Goal: Task Accomplishment & Management: Manage account settings

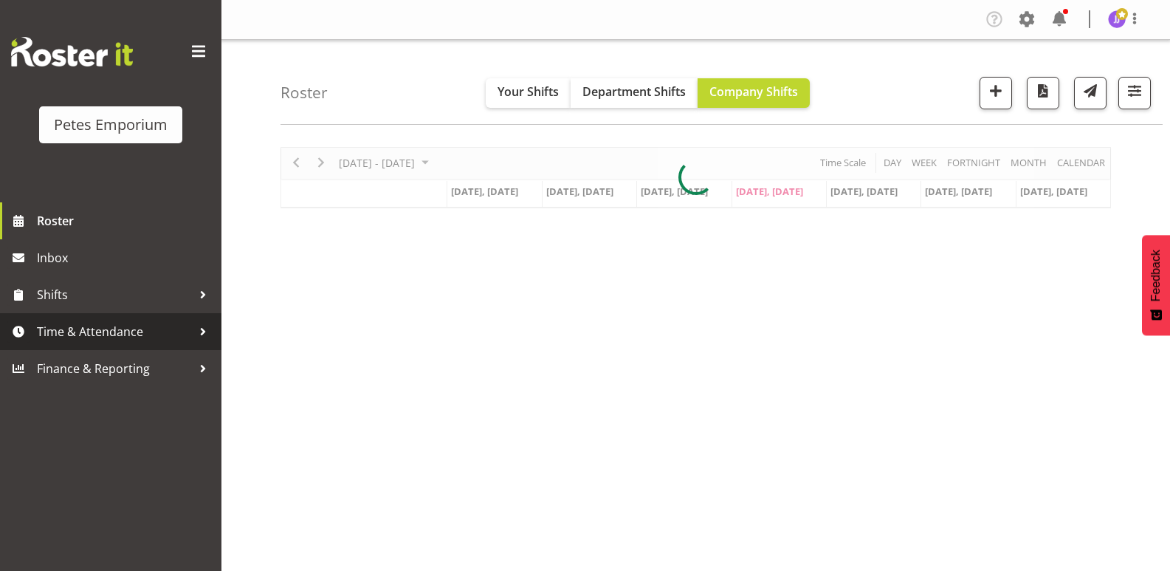
click at [89, 334] on span "Time & Attendance" at bounding box center [114, 331] width 155 height 22
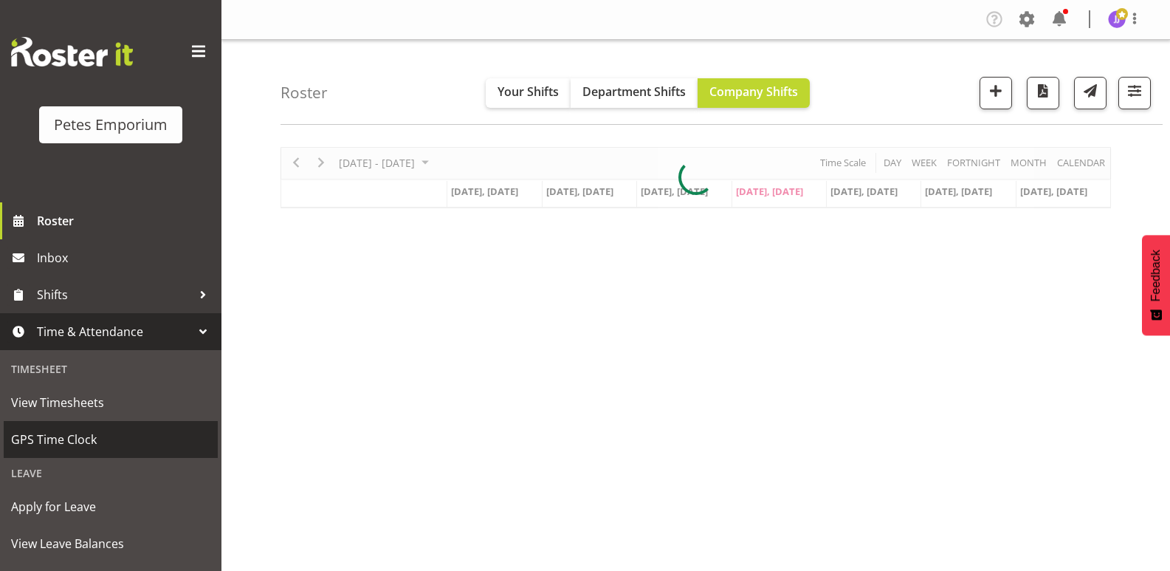
click at [77, 443] on span "GPS Time Clock" at bounding box center [110, 439] width 199 height 22
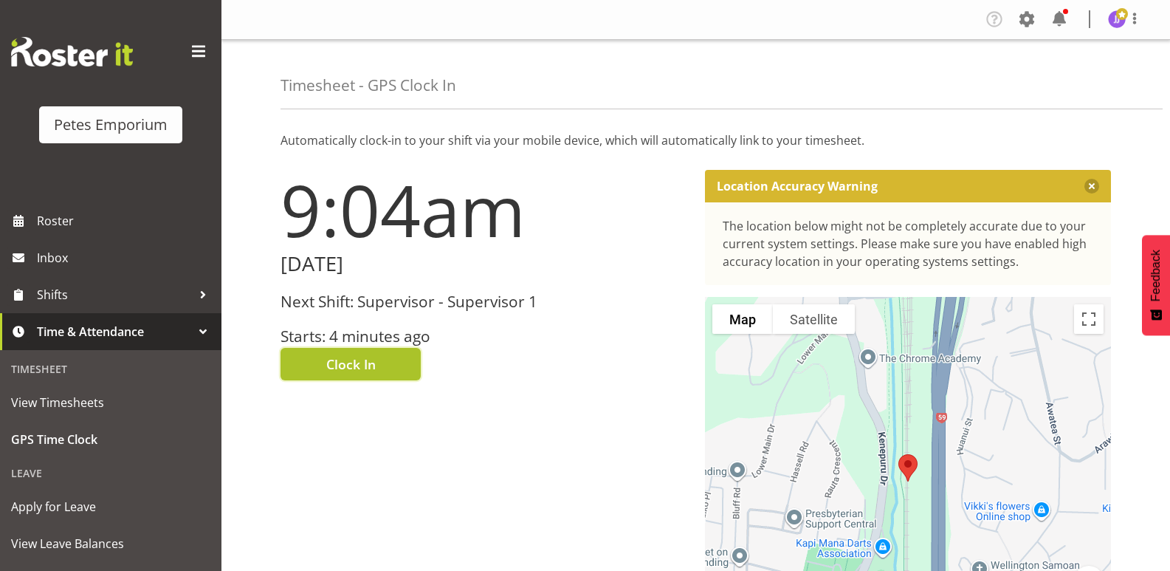
click at [328, 368] on span "Clock In" at bounding box center [350, 363] width 49 height 19
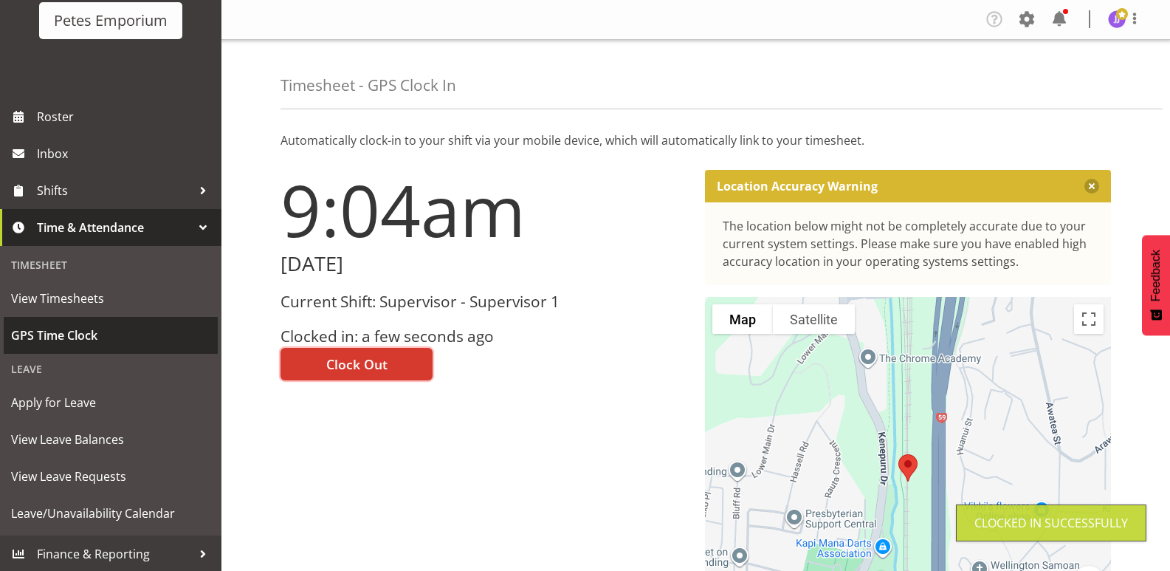
scroll to position [106, 0]
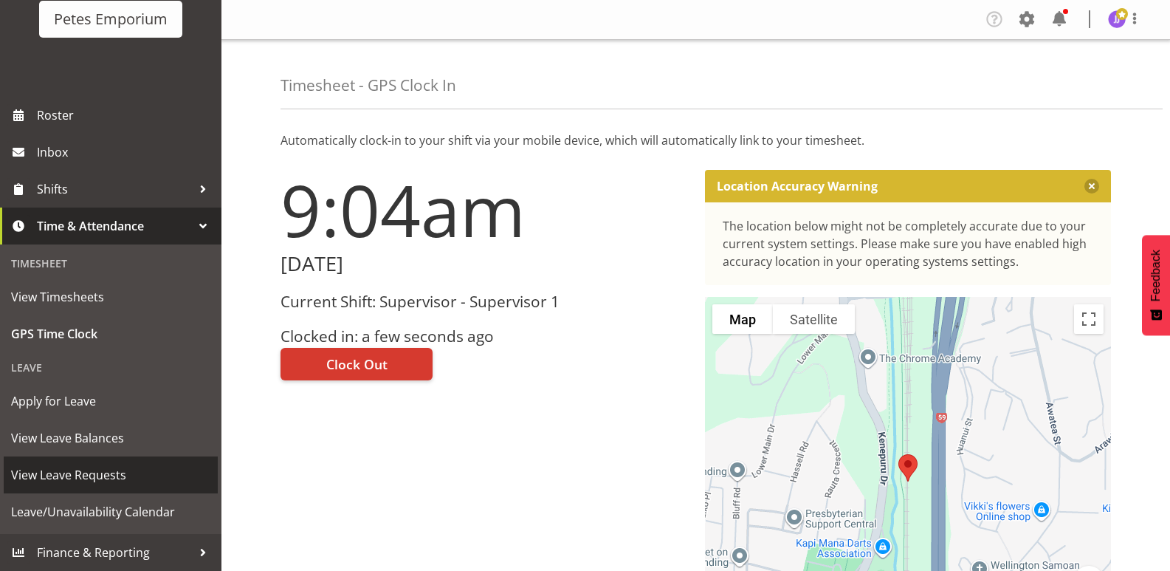
click at [107, 478] on span "View Leave Requests" at bounding box center [110, 475] width 199 height 22
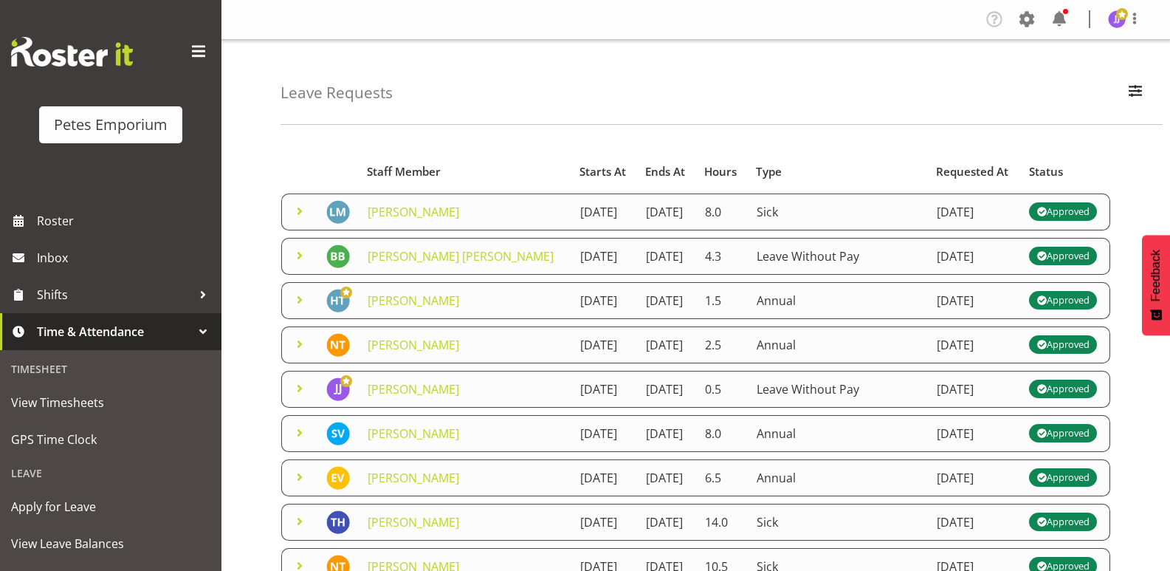
click at [295, 217] on span at bounding box center [300, 211] width 18 height 18
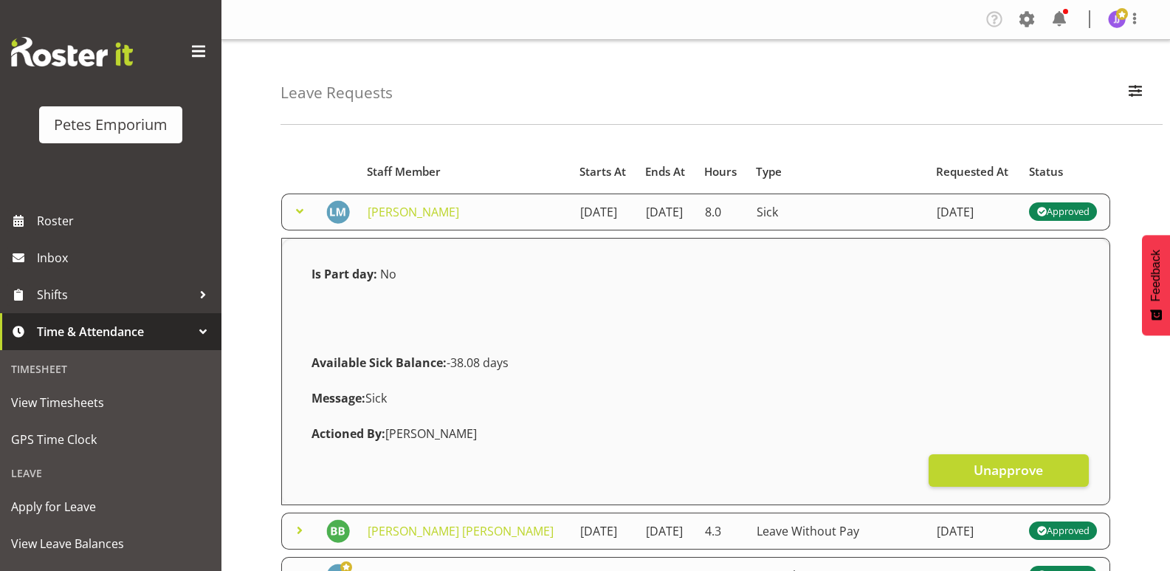
click at [295, 217] on span at bounding box center [300, 211] width 18 height 18
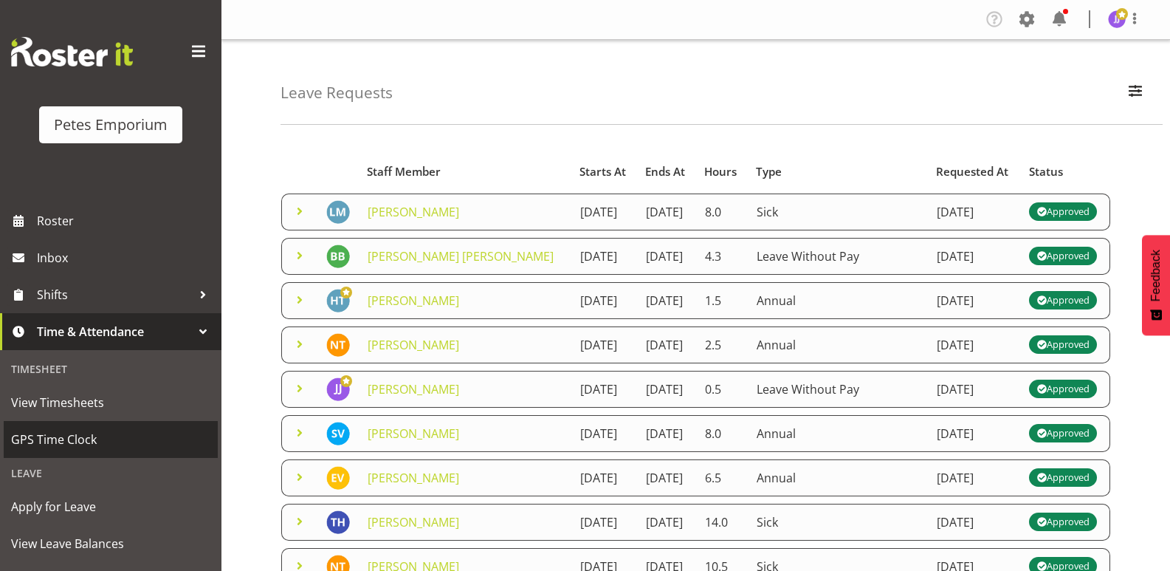
click at [80, 444] on span "GPS Time Clock" at bounding box center [110, 439] width 199 height 22
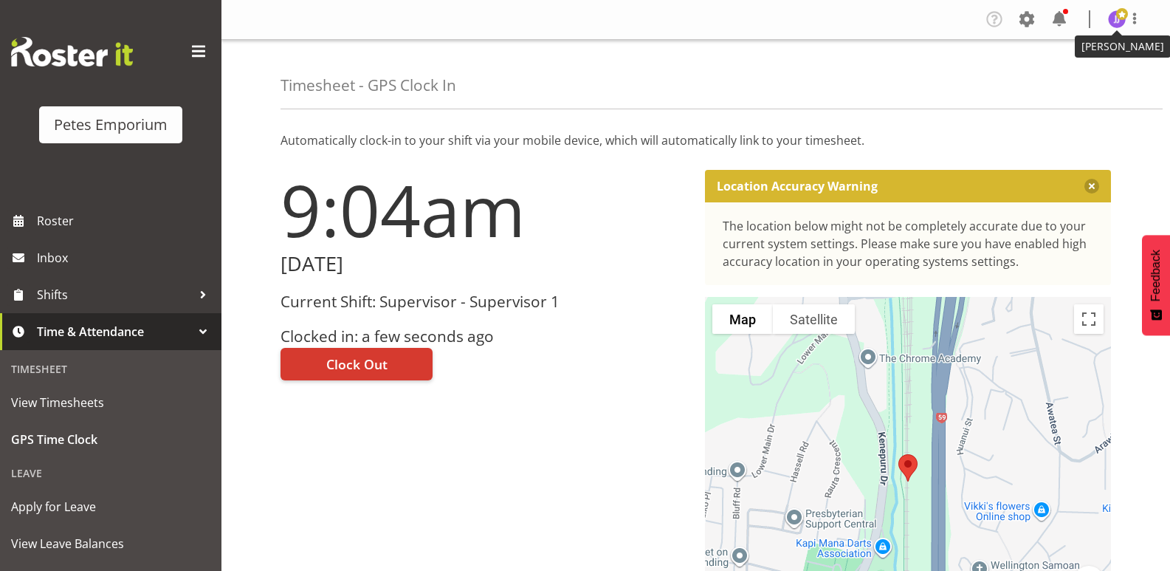
click at [1112, 24] on img at bounding box center [1117, 19] width 18 height 18
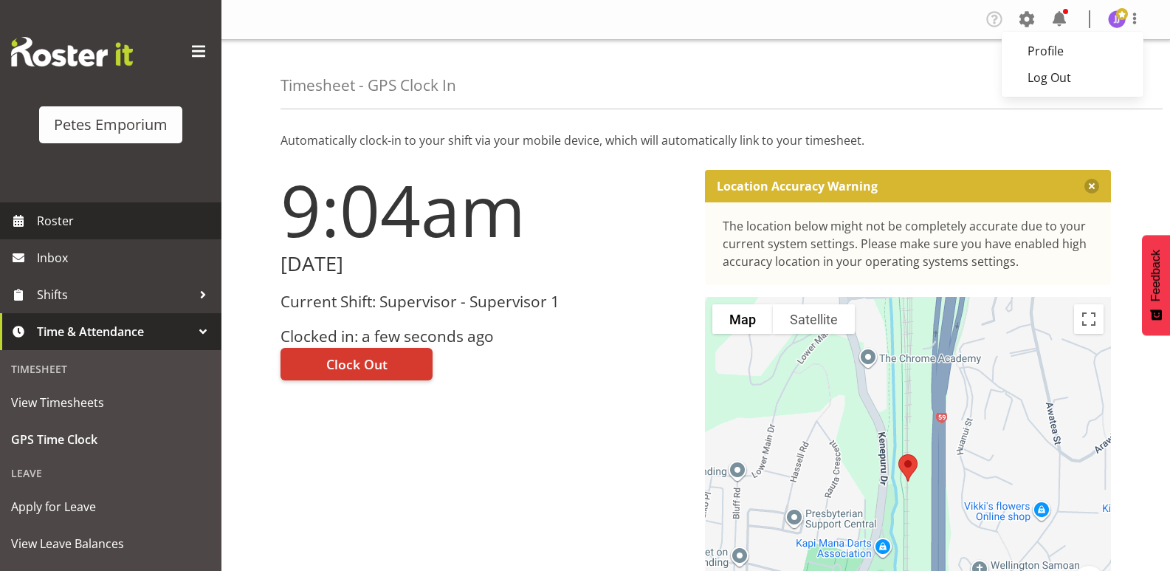
click at [63, 223] on span "Roster" at bounding box center [125, 221] width 177 height 22
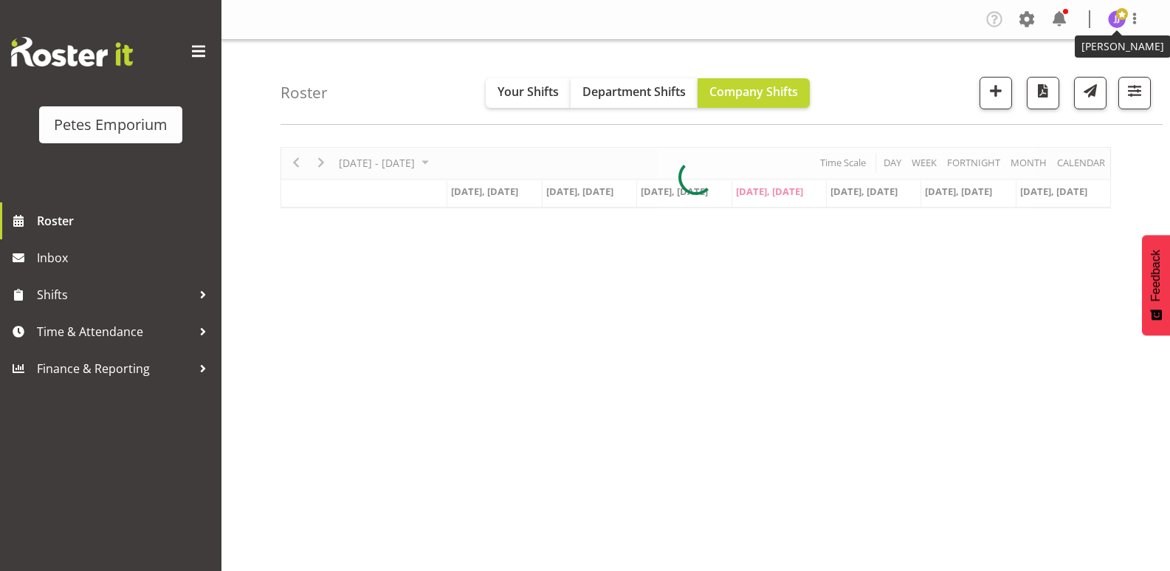
click at [1118, 22] on img at bounding box center [1117, 19] width 18 height 18
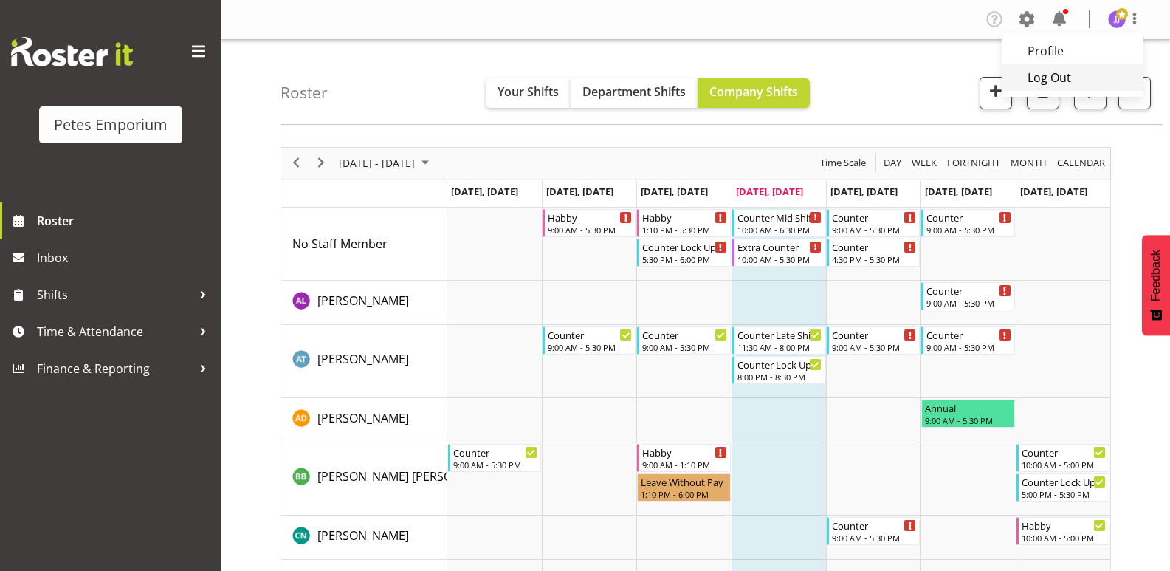
click at [1059, 80] on link "Log Out" at bounding box center [1073, 77] width 142 height 27
